Goal: Information Seeking & Learning: Learn about a topic

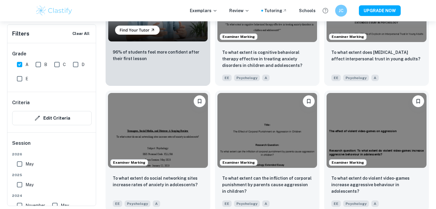
scroll to position [518, 0]
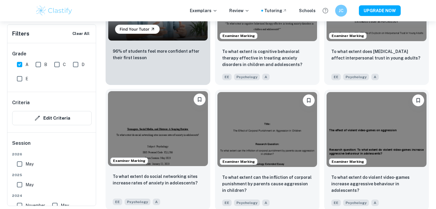
click at [146, 130] on img at bounding box center [158, 128] width 100 height 75
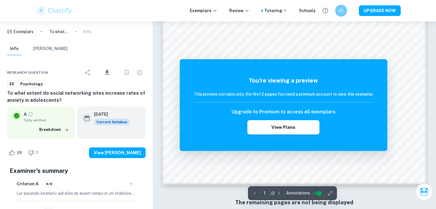
scroll to position [600, 0]
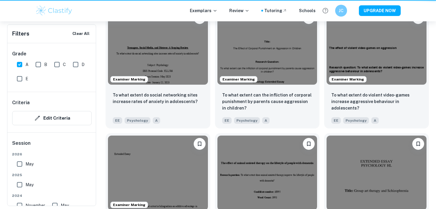
scroll to position [592, 0]
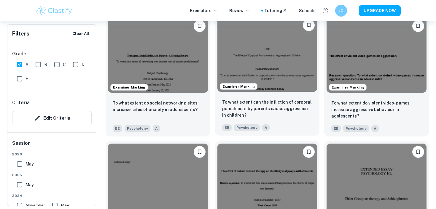
click at [272, 80] on img at bounding box center [267, 54] width 100 height 75
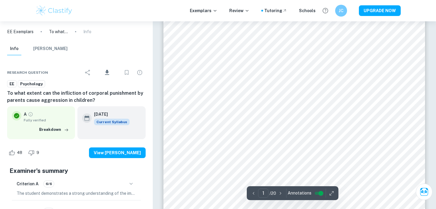
scroll to position [80, 0]
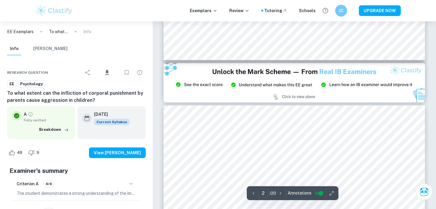
type input "3"
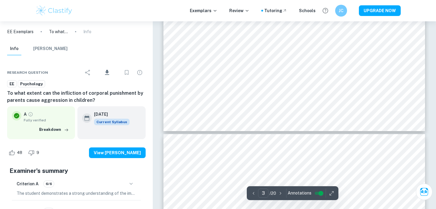
scroll to position [1098, 0]
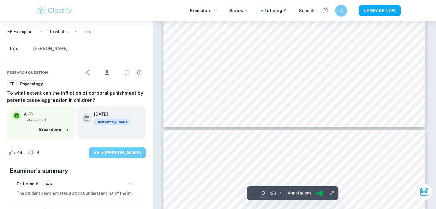
click at [135, 150] on button "View Mark Scheme" at bounding box center [117, 153] width 57 height 11
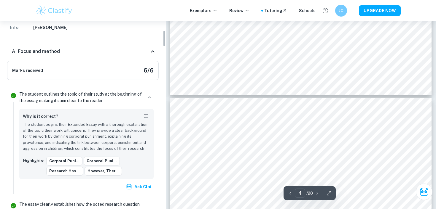
scroll to position [109, 0]
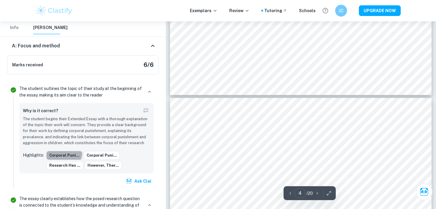
click at [63, 153] on button "Corporal puni..." at bounding box center [64, 155] width 36 height 9
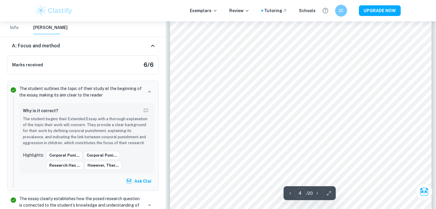
scroll to position [1250, 0]
click at [243, 152] on div at bounding box center [300, 155] width 198 height 10
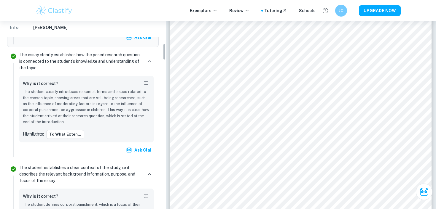
scroll to position [254, 0]
click at [72, 132] on button "To what exten..." at bounding box center [65, 134] width 38 height 9
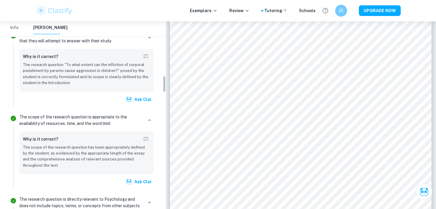
scroll to position [616, 0]
click at [102, 159] on p "The scope of the research question has been appropriately defined by the studen…" at bounding box center [86, 156] width 127 height 24
click at [96, 121] on p "The scope of the research question is appropriate to the availability of resour…" at bounding box center [81, 119] width 124 height 13
click at [151, 120] on icon "button" at bounding box center [149, 119] width 5 height 5
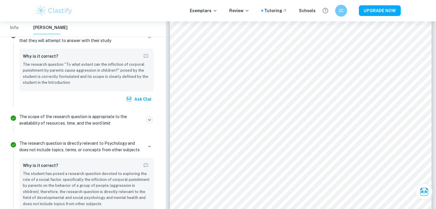
click at [71, 121] on p "The scope of the research question is appropriate to the availability of resour…" at bounding box center [81, 119] width 124 height 13
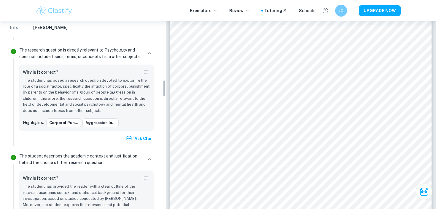
scroll to position [721, 0]
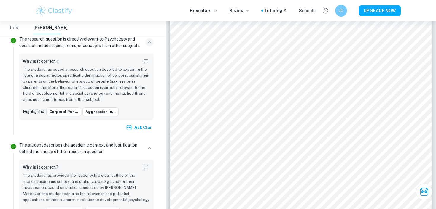
click at [151, 42] on icon "button" at bounding box center [149, 42] width 5 height 5
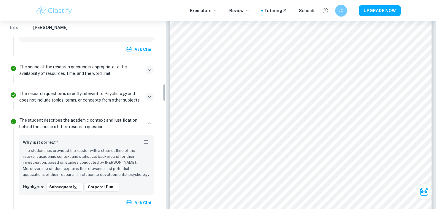
scroll to position [654, 0]
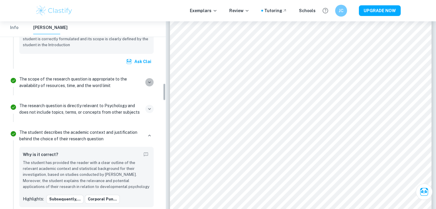
click at [150, 84] on icon "button" at bounding box center [149, 82] width 5 height 5
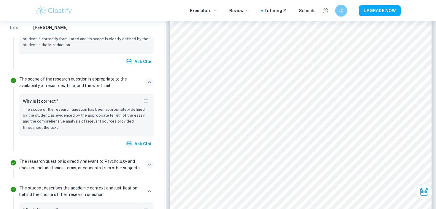
click at [89, 126] on p "The scope of the research question has been appropriately defined by the studen…" at bounding box center [86, 119] width 127 height 24
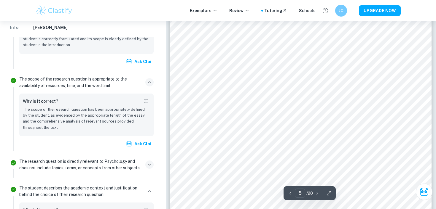
scroll to position [1660, 0]
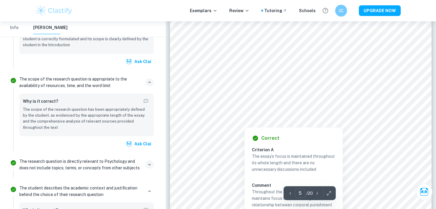
click at [232, 119] on div at bounding box center [244, 121] width 86 height 10
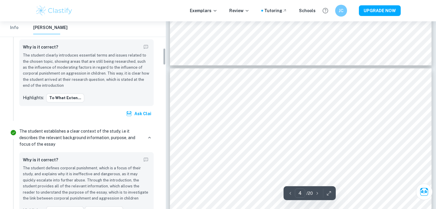
scroll to position [0, 0]
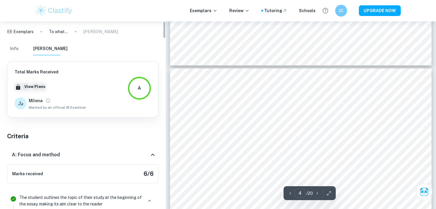
type input "3"
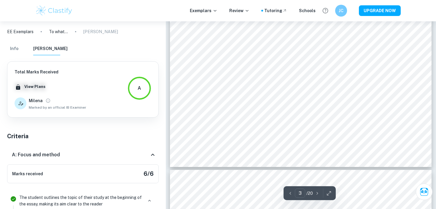
scroll to position [1021, 0]
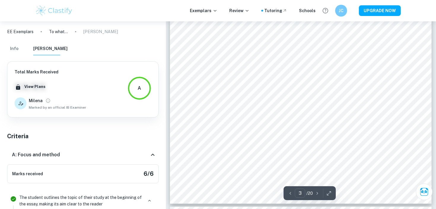
click at [20, 29] on p "EE Exemplars" at bounding box center [20, 31] width 26 height 7
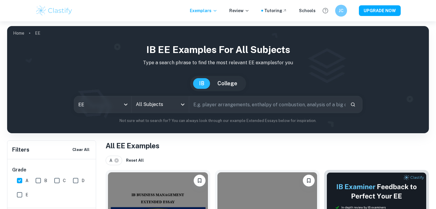
scroll to position [44, 0]
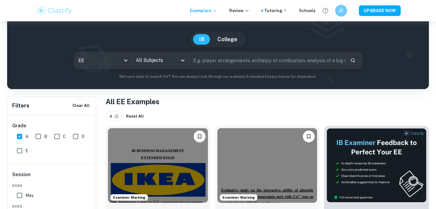
click at [180, 62] on icon "Open" at bounding box center [182, 60] width 7 height 7
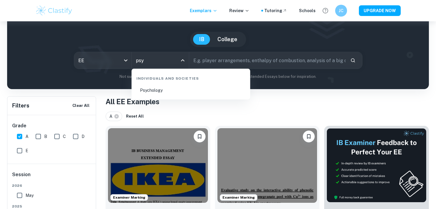
type input "psyc"
click at [193, 92] on li "Psychology" at bounding box center [191, 91] width 114 height 14
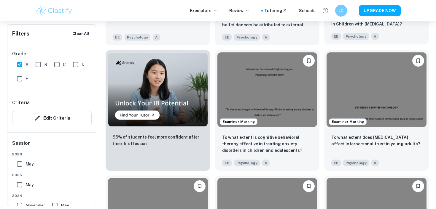
scroll to position [433, 0]
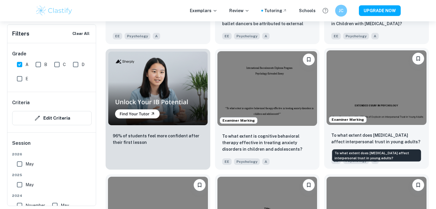
click at [337, 138] on p "To what extent does [MEDICAL_DATA] affect interpersonal trust in young adults?" at bounding box center [376, 138] width 90 height 13
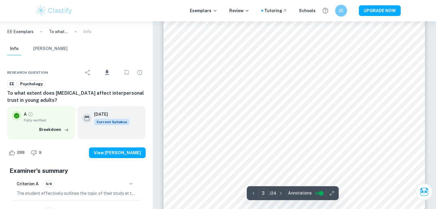
scroll to position [874, 0]
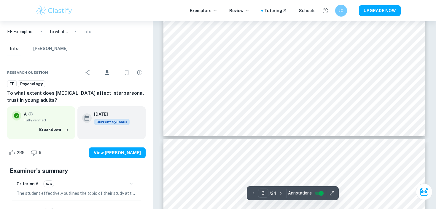
type input "4"
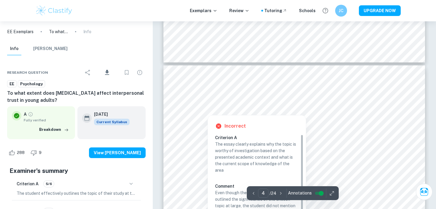
scroll to position [1075, 0]
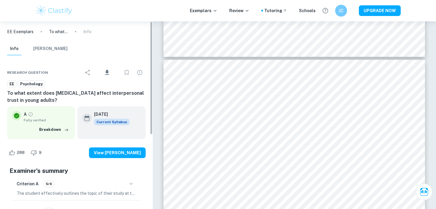
click at [25, 34] on p "EE Exemplars" at bounding box center [20, 31] width 26 height 7
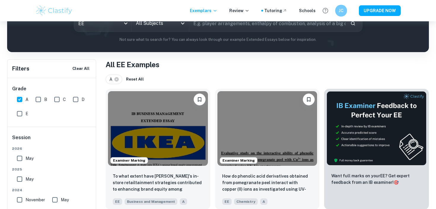
scroll to position [12, 0]
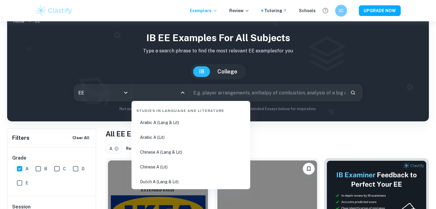
click at [166, 93] on input "All Subjects" at bounding box center [155, 92] width 43 height 11
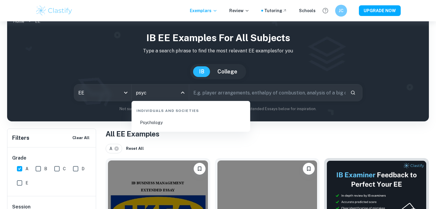
type input "psyc"
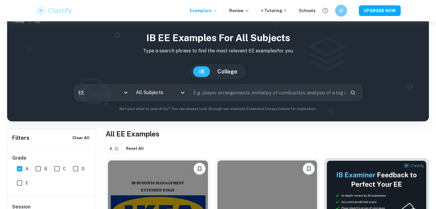
click at [165, 98] on input "All Subjects" at bounding box center [155, 92] width 43 height 11
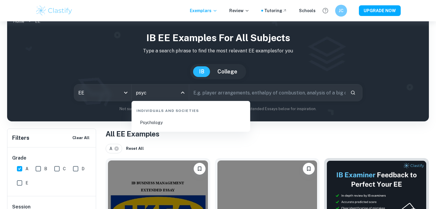
type input "psych"
click at [179, 121] on li "Psychology" at bounding box center [191, 123] width 114 height 14
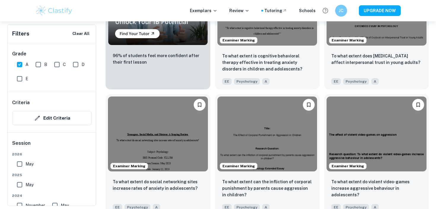
scroll to position [658, 0]
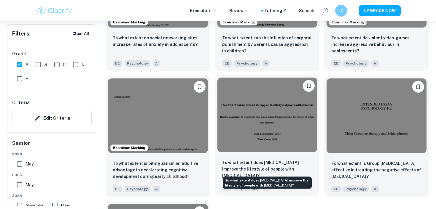
click at [233, 166] on p "To what extent does animal assisted therapy improve the lifestyle of people wit…" at bounding box center [267, 169] width 90 height 20
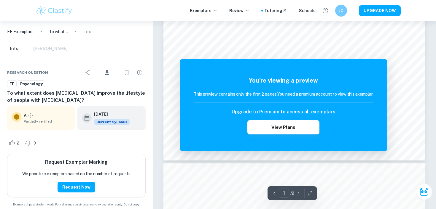
scroll to position [240, 0]
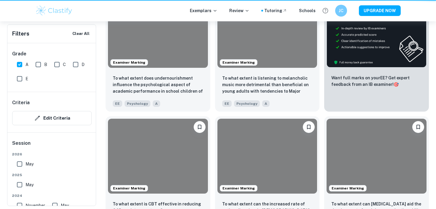
scroll to position [658, 0]
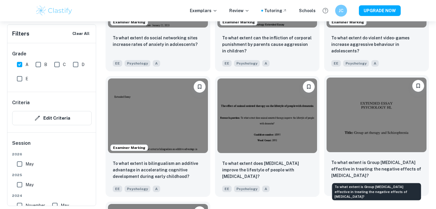
click at [362, 165] on p "To what extent is Group art therapy effective in treating the negative effects …" at bounding box center [376, 169] width 90 height 20
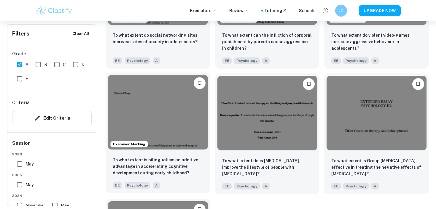
scroll to position [657, 0]
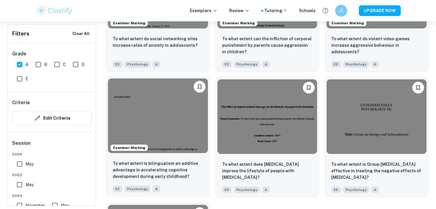
click at [159, 108] on img at bounding box center [158, 116] width 100 height 75
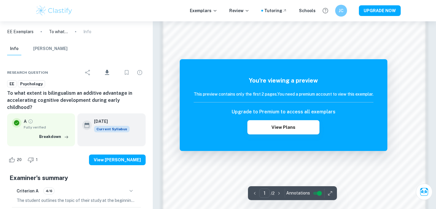
scroll to position [601, 0]
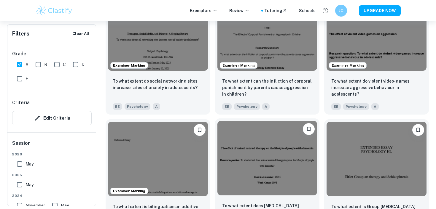
scroll to position [568, 0]
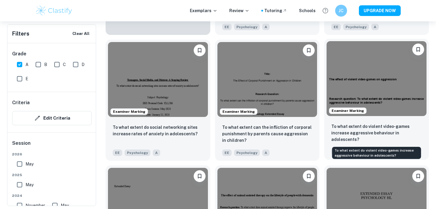
click at [339, 135] on p "To what extent do violent video-games increase aggressive behaviour in adolesce…" at bounding box center [376, 133] width 90 height 20
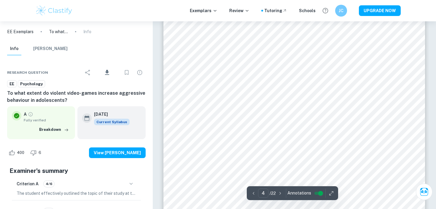
scroll to position [1266, 0]
type input "4"
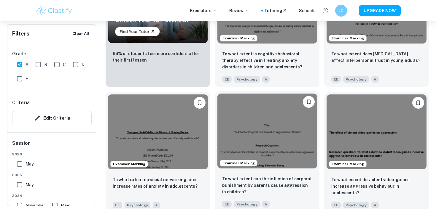
scroll to position [508, 0]
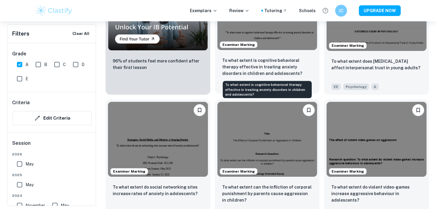
click at [284, 66] on p "To what extent is cognitive behavioral therapy effective in treating anxiety di…" at bounding box center [267, 67] width 90 height 20
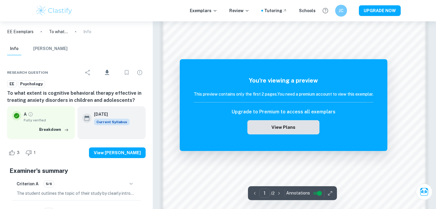
scroll to position [469, 0]
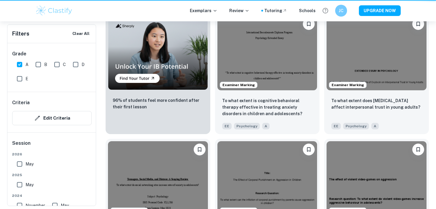
scroll to position [582, 0]
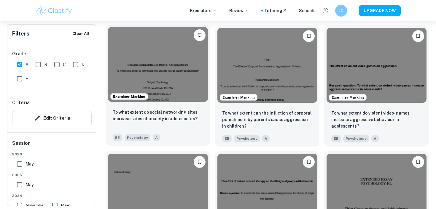
click at [178, 98] on img at bounding box center [158, 64] width 100 height 75
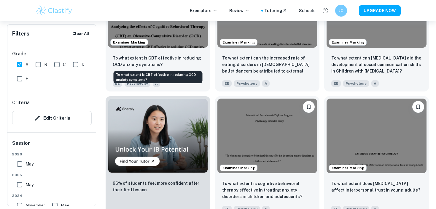
scroll to position [385, 0]
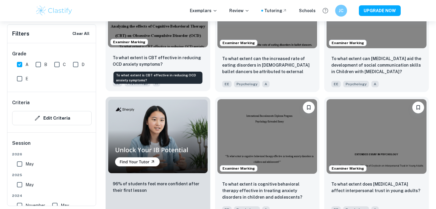
click at [182, 58] on p "To what extent is CBT effective in reducing OCD anxiety symptoms?" at bounding box center [158, 61] width 90 height 13
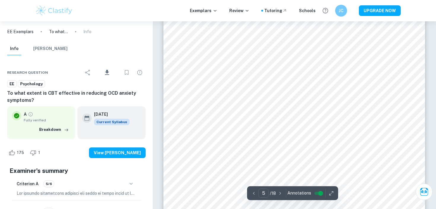
scroll to position [1566, 0]
type input "3"
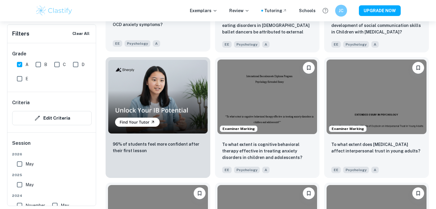
scroll to position [428, 0]
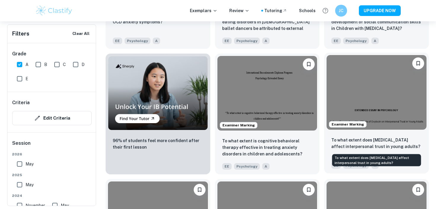
click at [343, 140] on p "To what extent does [MEDICAL_DATA] affect interpersonal trust in young adults?" at bounding box center [376, 143] width 90 height 13
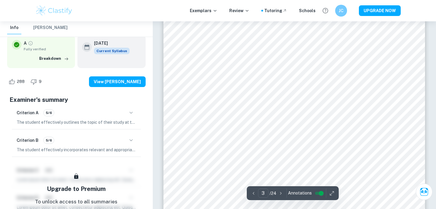
scroll to position [823, 0]
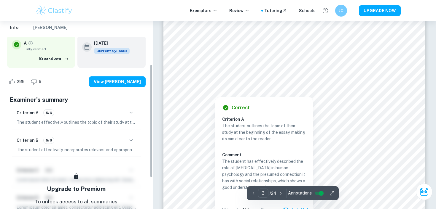
click at [118, 117] on div "Criterion A 5/6" at bounding box center [76, 113] width 119 height 10
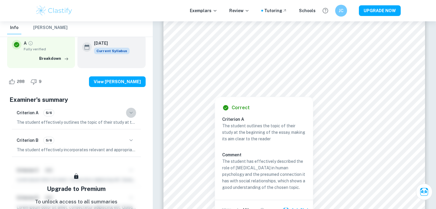
click at [129, 114] on icon "button" at bounding box center [130, 112] width 7 height 7
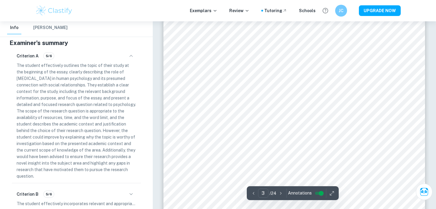
scroll to position [873, 0]
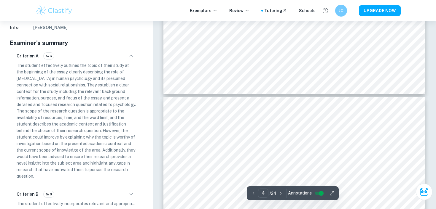
type input "3"
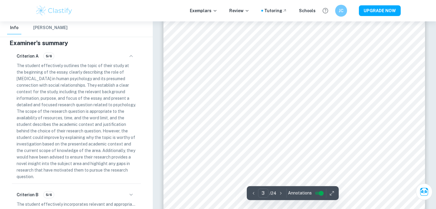
scroll to position [825, 0]
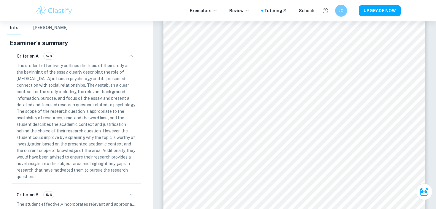
drag, startPoint x: 158, startPoint y: 1, endPoint x: 241, endPoint y: 109, distance: 136.5
click at [266, 135] on div at bounding box center [294, 125] width 200 height 18
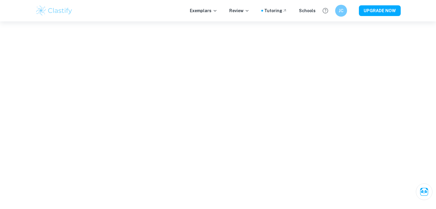
scroll to position [278, 0]
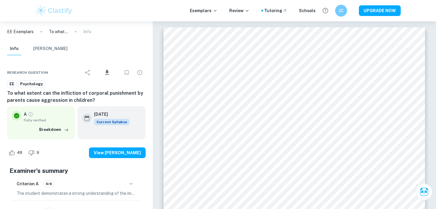
click at [26, 31] on p "EE Exemplars" at bounding box center [20, 31] width 26 height 7
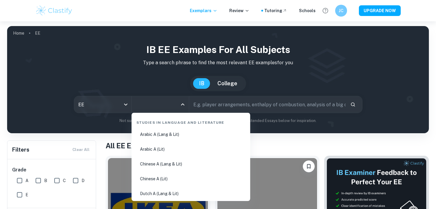
click at [177, 108] on input "All Subjects" at bounding box center [155, 104] width 43 height 11
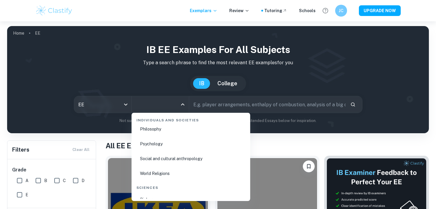
scroll to position [812, 0]
click at [155, 147] on li "Psychology" at bounding box center [191, 145] width 114 height 14
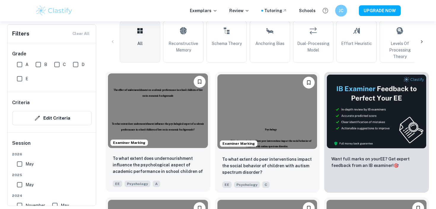
scroll to position [146, 0]
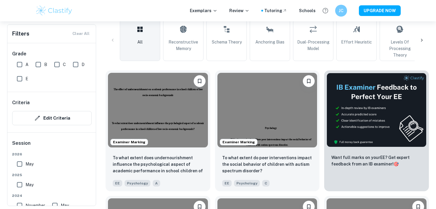
click at [19, 65] on input "A" at bounding box center [20, 65] width 12 height 12
checkbox input "true"
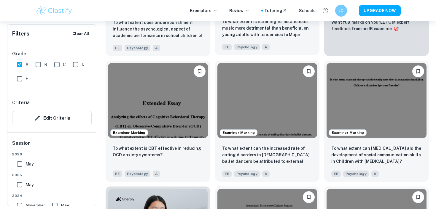
scroll to position [297, 0]
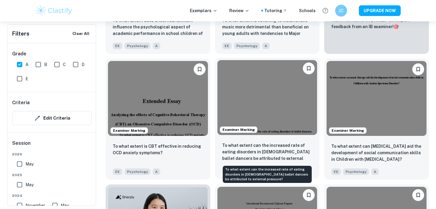
click at [263, 154] on p "To what extent can the increased rate of eating disorders in [DEMOGRAPHIC_DATA]…" at bounding box center [267, 152] width 90 height 20
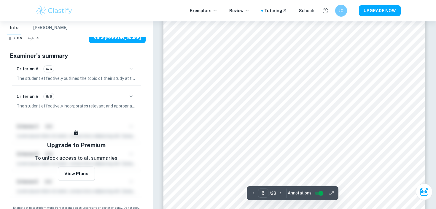
scroll to position [2002, 0]
type input "5"
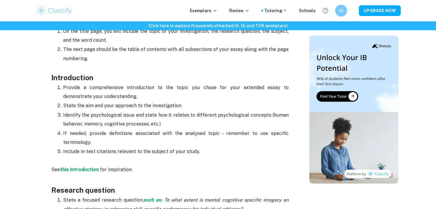
scroll to position [311, 0]
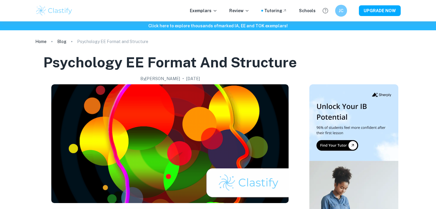
scroll to position [311, 0]
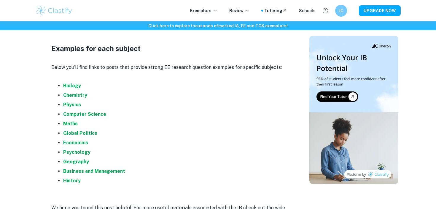
scroll to position [1797, 0]
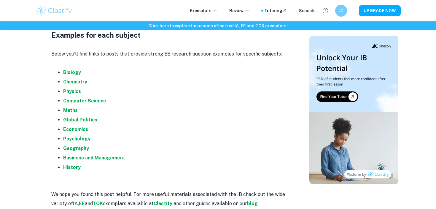
click at [81, 136] on strong "Psychology" at bounding box center [76, 139] width 27 height 6
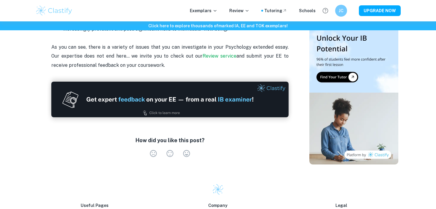
scroll to position [1544, 0]
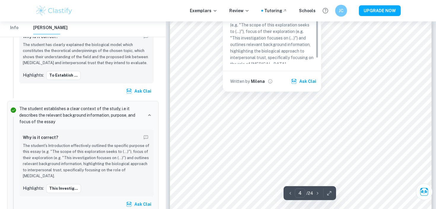
scroll to position [1089, 0]
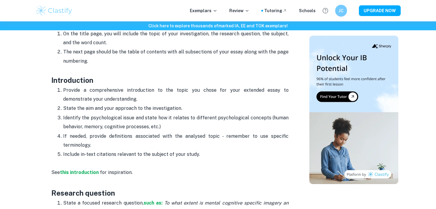
scroll to position [311, 0]
